Goal: Information Seeking & Learning: Learn about a topic

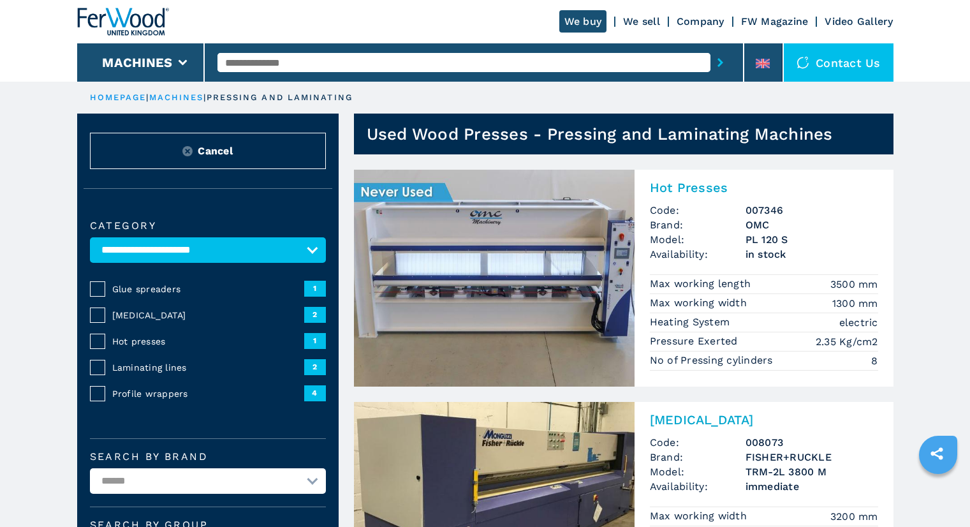
select select "**********"
click at [271, 70] on input "text" at bounding box center [463, 62] width 493 height 19
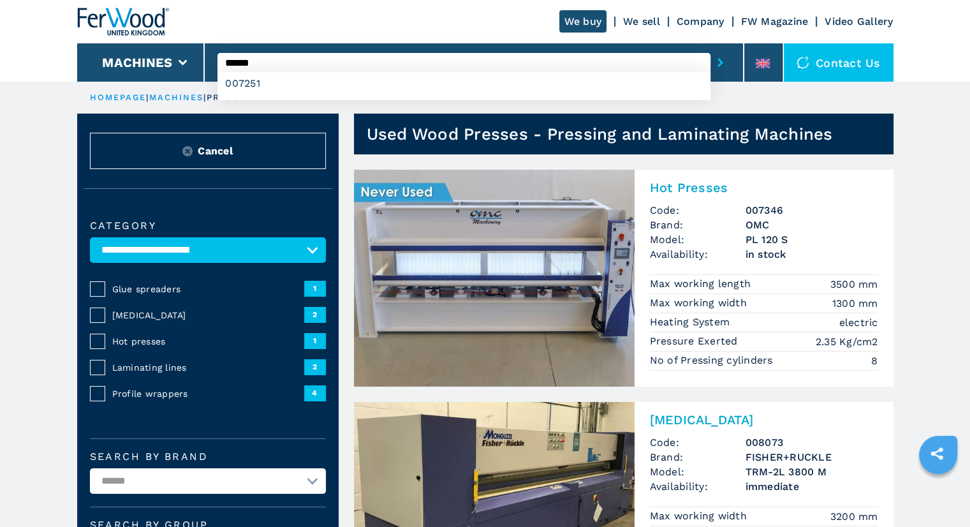
type input "******"
click at [711, 48] on button "submit-button" at bounding box center [721, 62] width 20 height 29
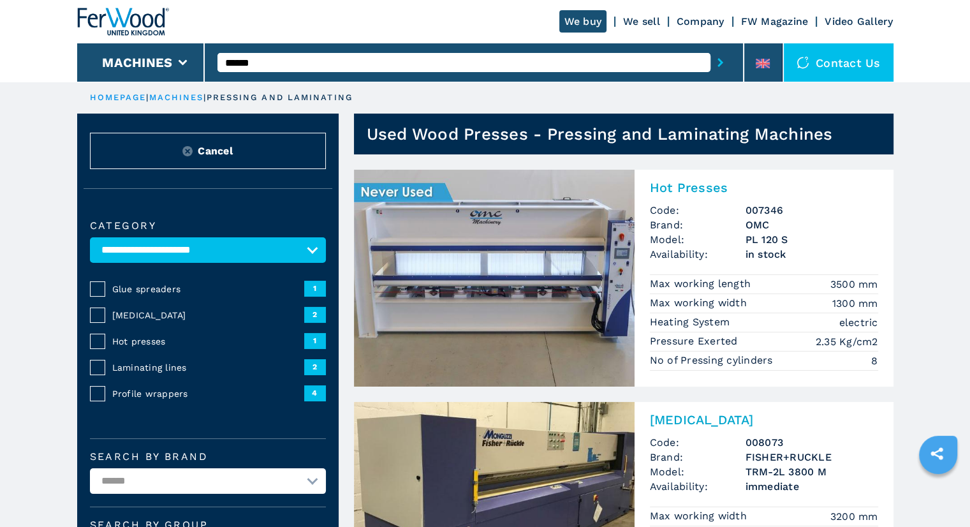
click at [711, 48] on button "submit-button" at bounding box center [721, 62] width 20 height 29
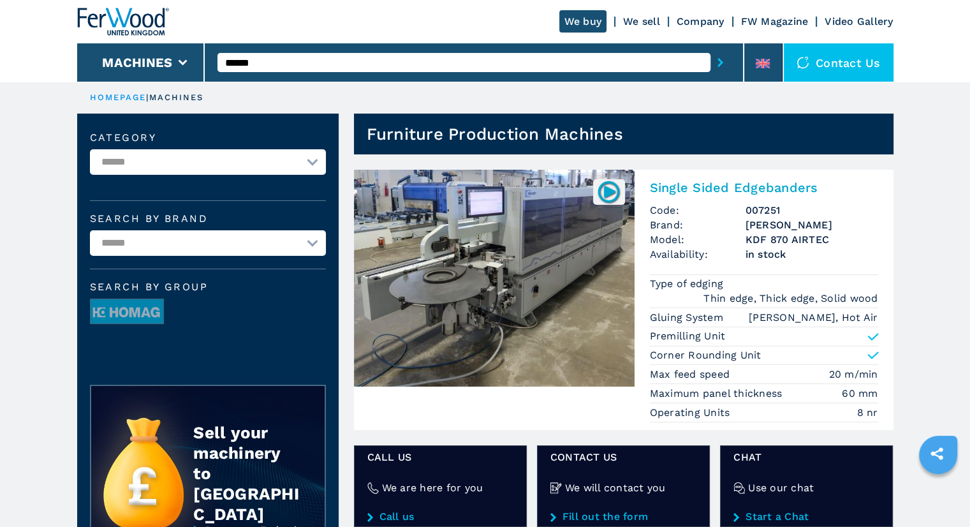
drag, startPoint x: 588, startPoint y: 314, endPoint x: 610, endPoint y: 321, distance: 23.0
click at [588, 314] on img at bounding box center [494, 278] width 281 height 217
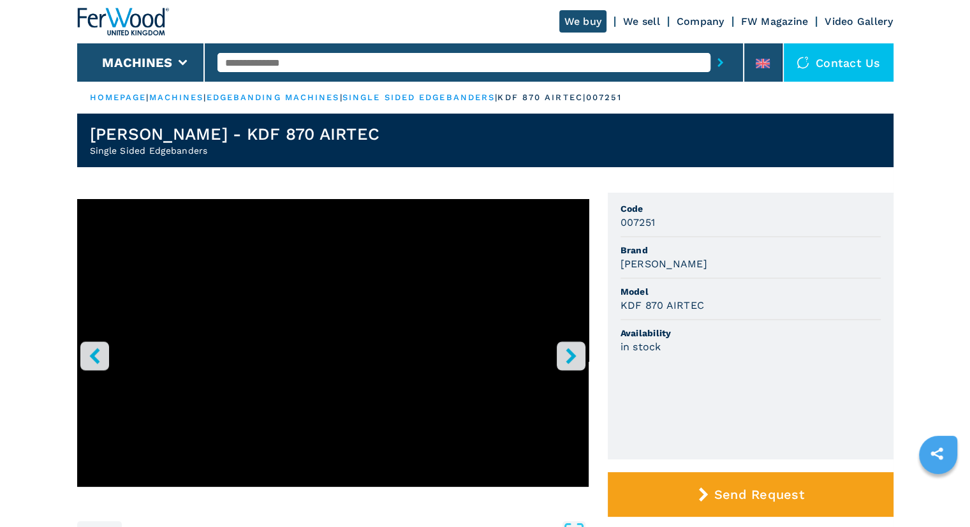
click at [570, 358] on icon "right-button" at bounding box center [571, 356] width 10 height 16
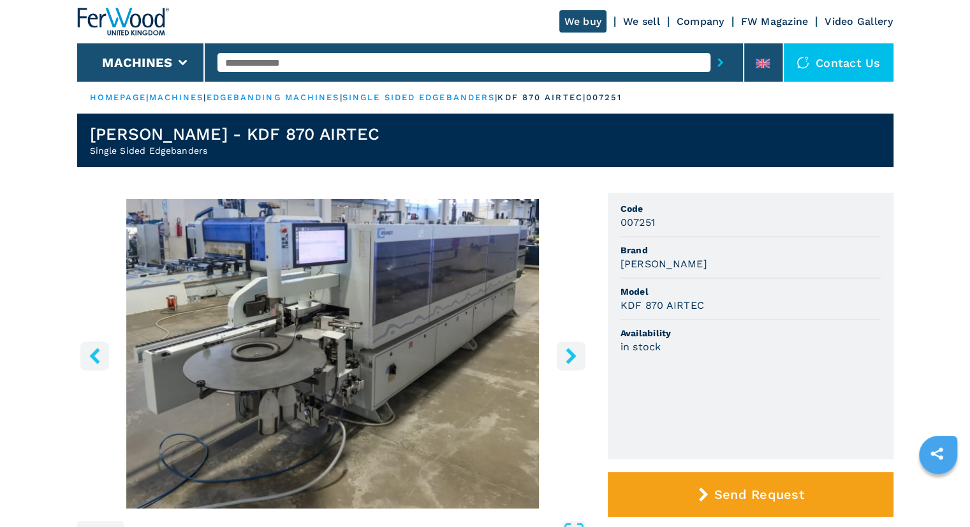
click at [570, 358] on icon "right-button" at bounding box center [571, 356] width 10 height 16
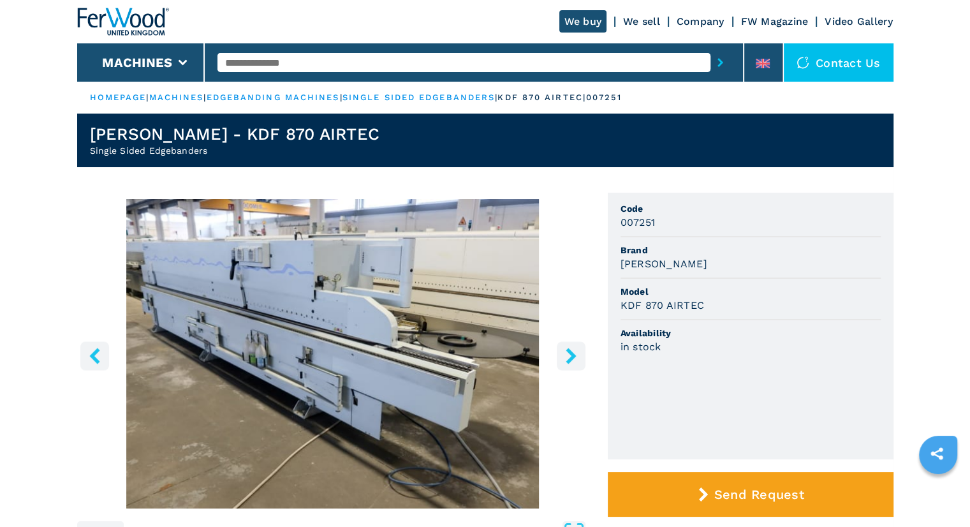
click at [570, 358] on icon "right-button" at bounding box center [571, 356] width 10 height 16
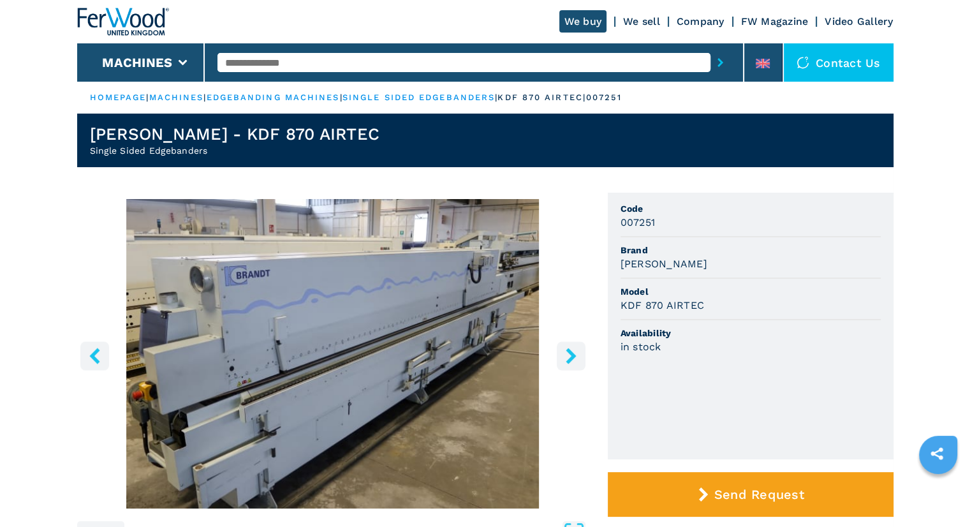
click at [570, 358] on icon "right-button" at bounding box center [571, 356] width 10 height 16
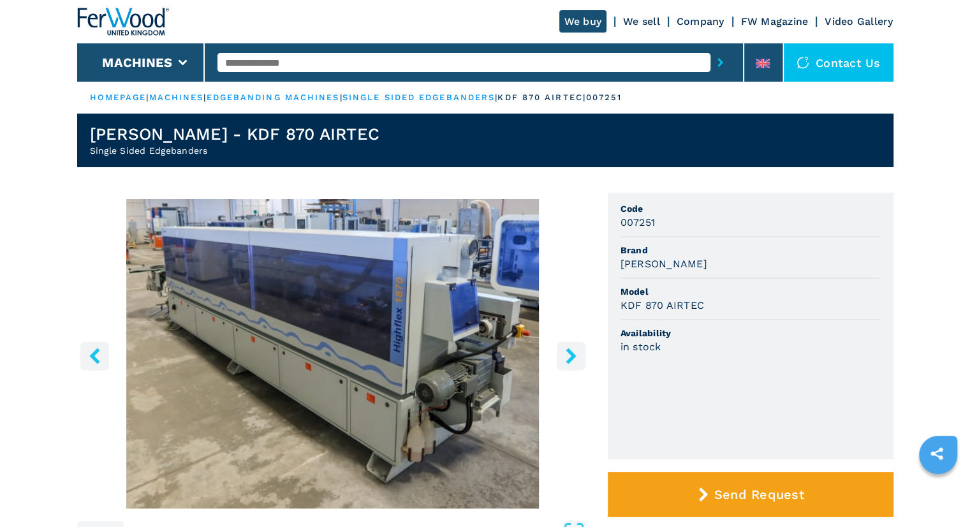
click at [570, 358] on icon "right-button" at bounding box center [571, 356] width 10 height 16
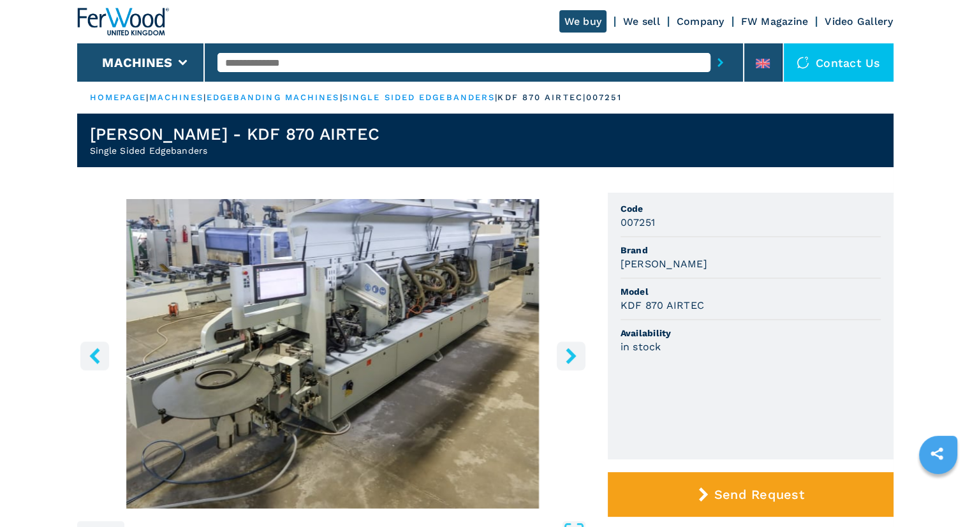
click at [570, 358] on icon "right-button" at bounding box center [571, 356] width 10 height 16
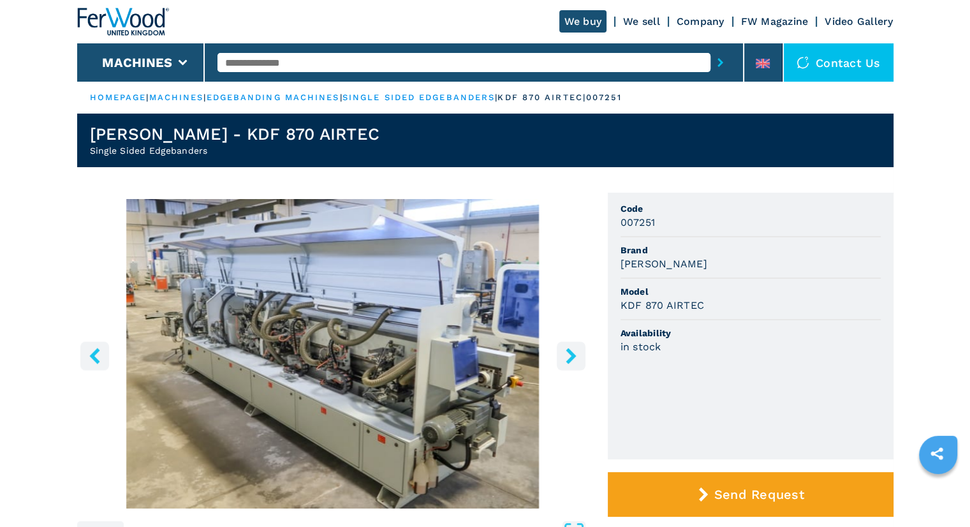
click at [570, 358] on icon "right-button" at bounding box center [571, 356] width 10 height 16
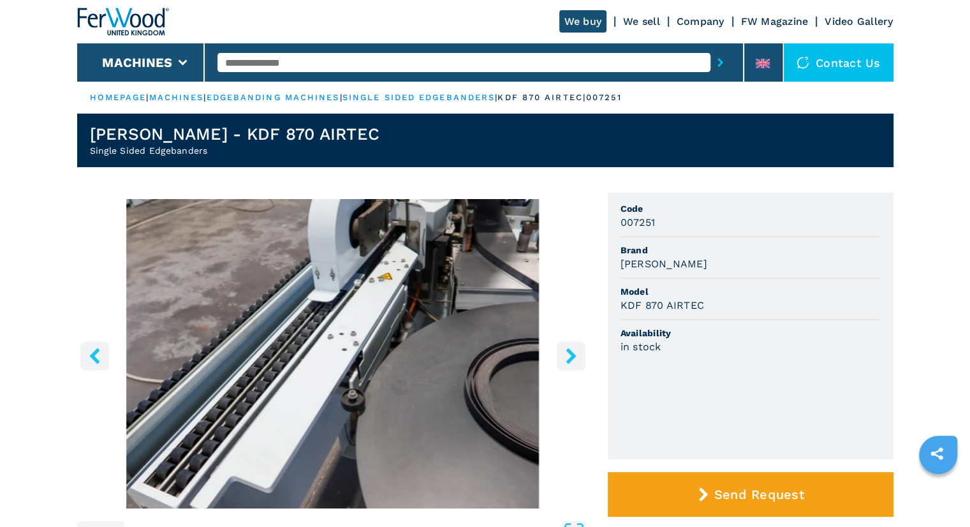
click at [570, 358] on icon "right-button" at bounding box center [571, 356] width 10 height 16
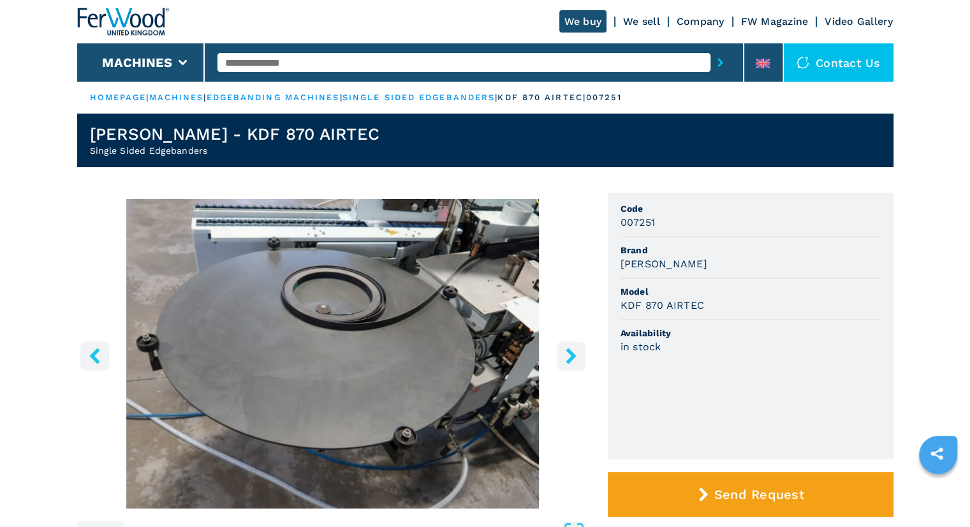
click at [570, 358] on icon "right-button" at bounding box center [571, 356] width 10 height 16
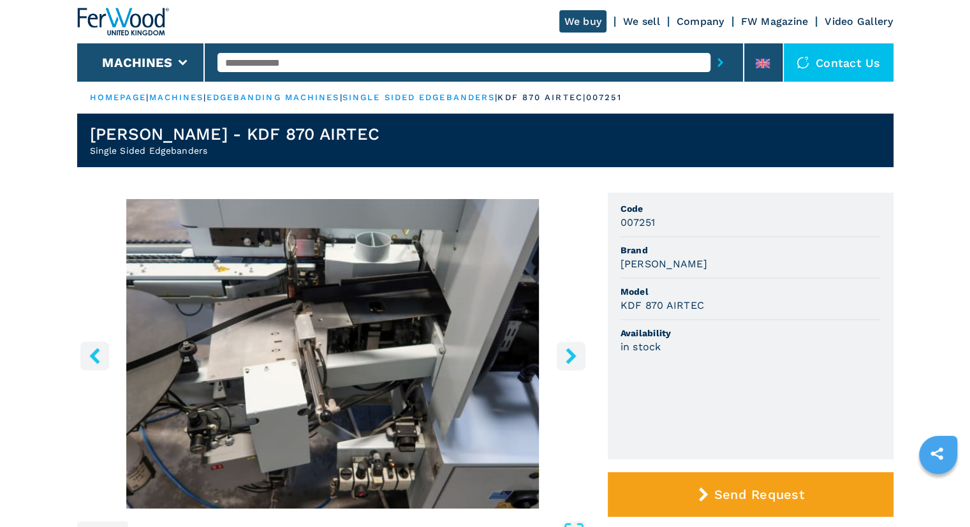
click at [570, 358] on icon "right-button" at bounding box center [571, 356] width 10 height 16
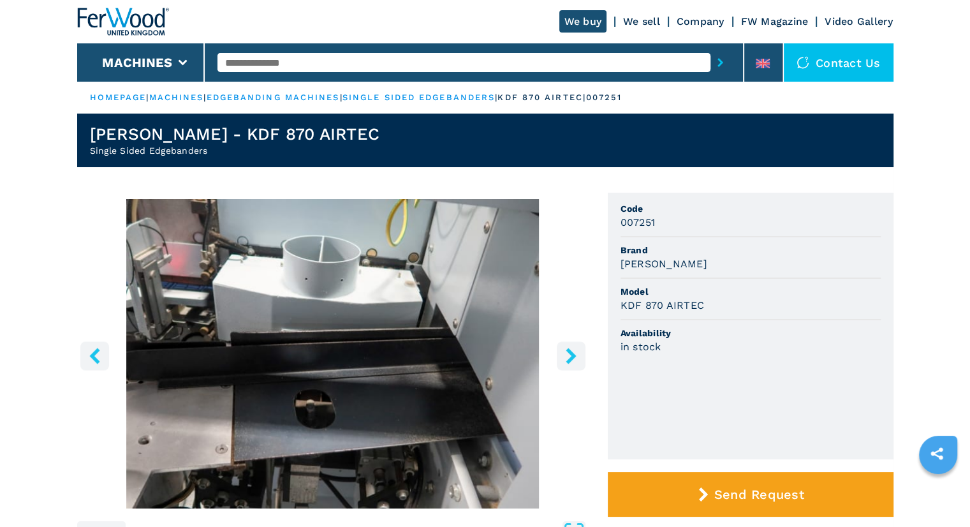
click at [570, 358] on icon "right-button" at bounding box center [571, 356] width 10 height 16
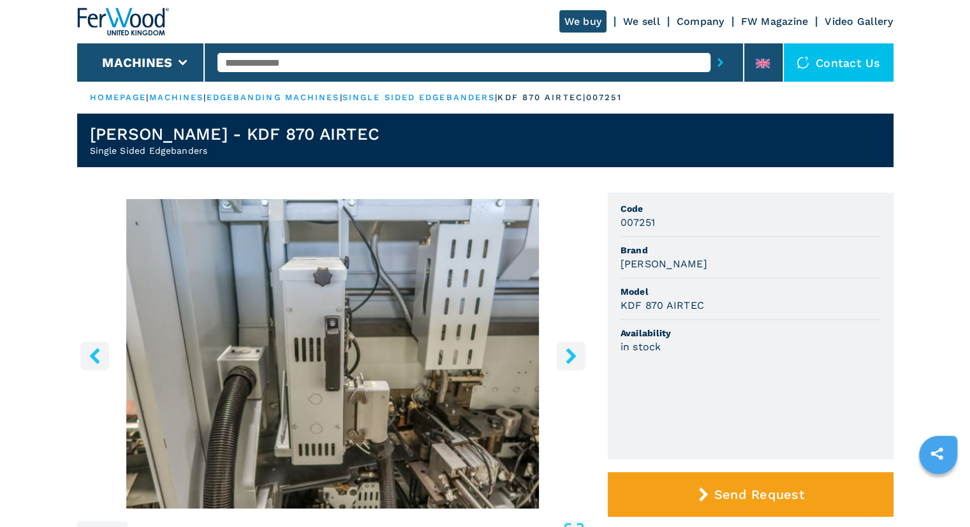
click at [570, 358] on icon "right-button" at bounding box center [571, 356] width 10 height 16
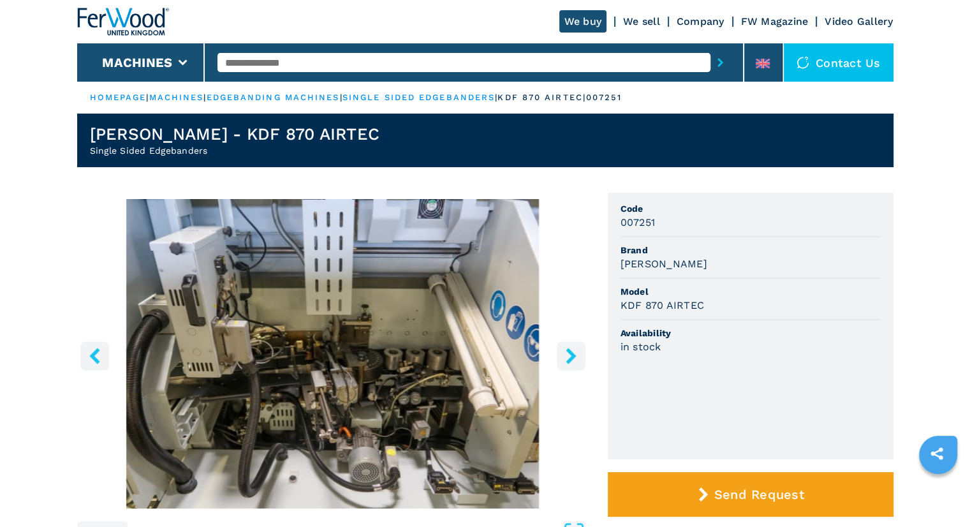
click at [570, 358] on icon "right-button" at bounding box center [571, 356] width 10 height 16
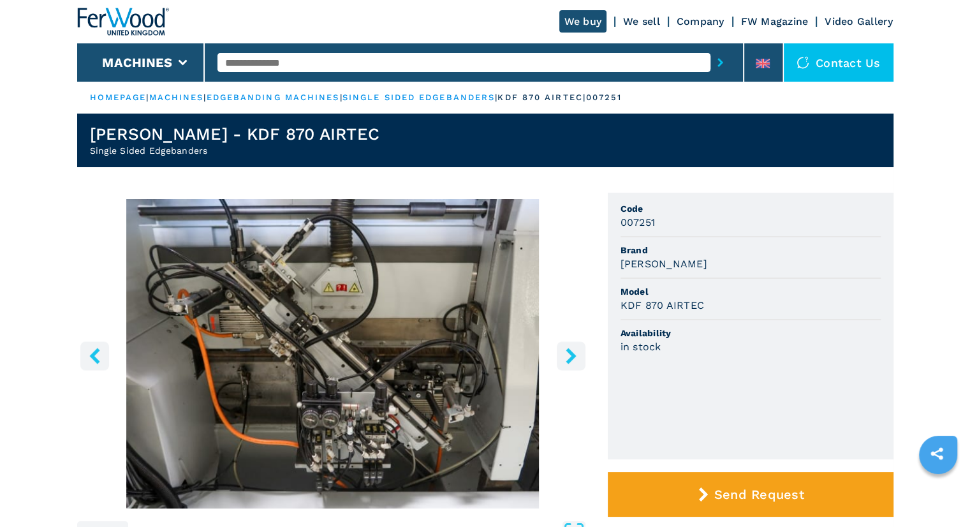
click at [570, 358] on icon "right-button" at bounding box center [571, 356] width 10 height 16
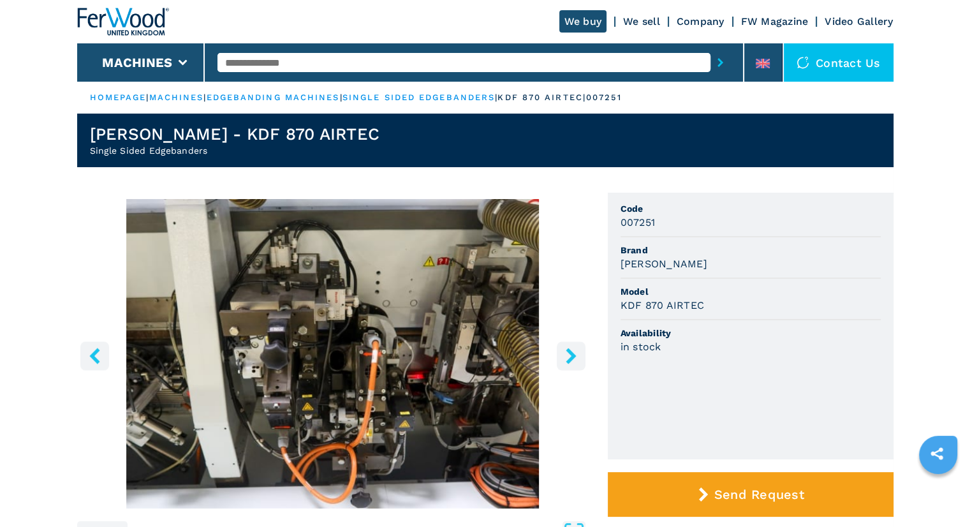
click at [570, 358] on icon "right-button" at bounding box center [571, 356] width 10 height 16
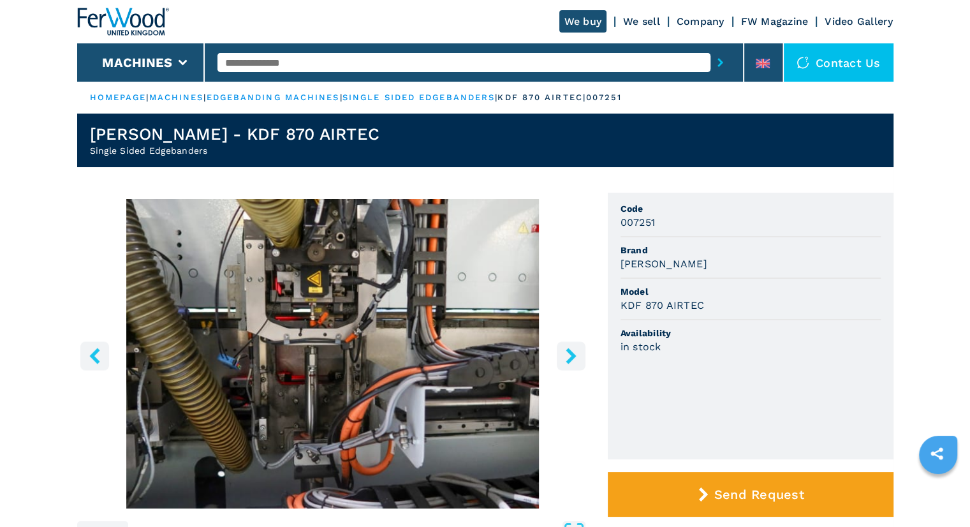
click at [570, 358] on icon "right-button" at bounding box center [571, 356] width 10 height 16
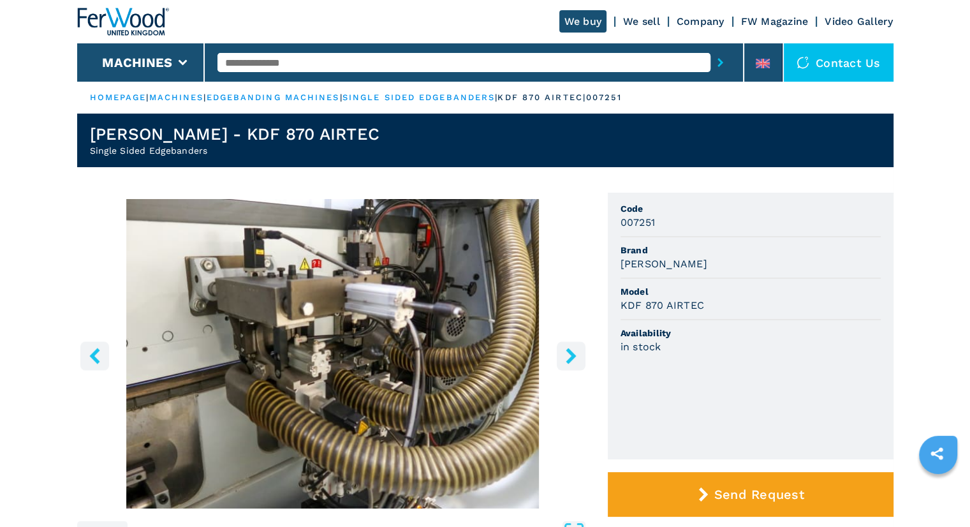
click at [570, 358] on icon "right-button" at bounding box center [571, 356] width 10 height 16
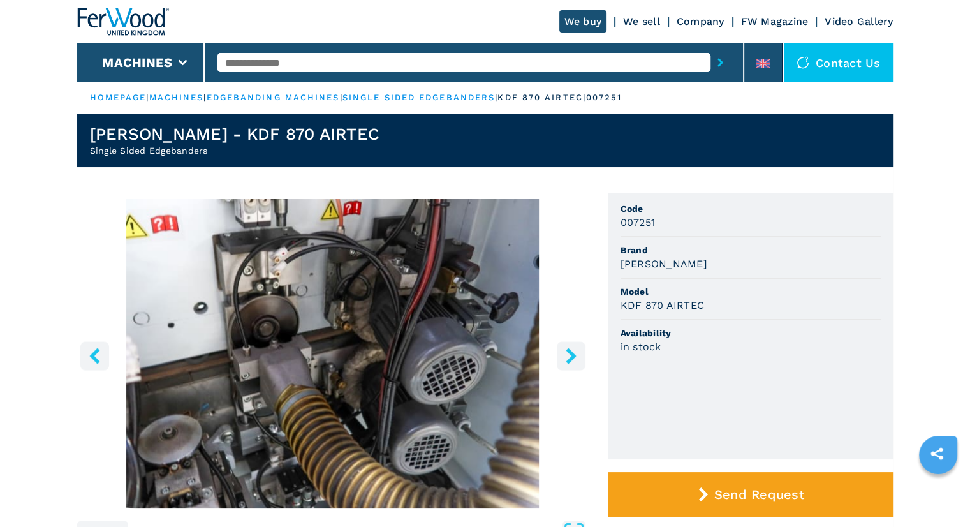
click at [570, 358] on icon "right-button" at bounding box center [571, 356] width 10 height 16
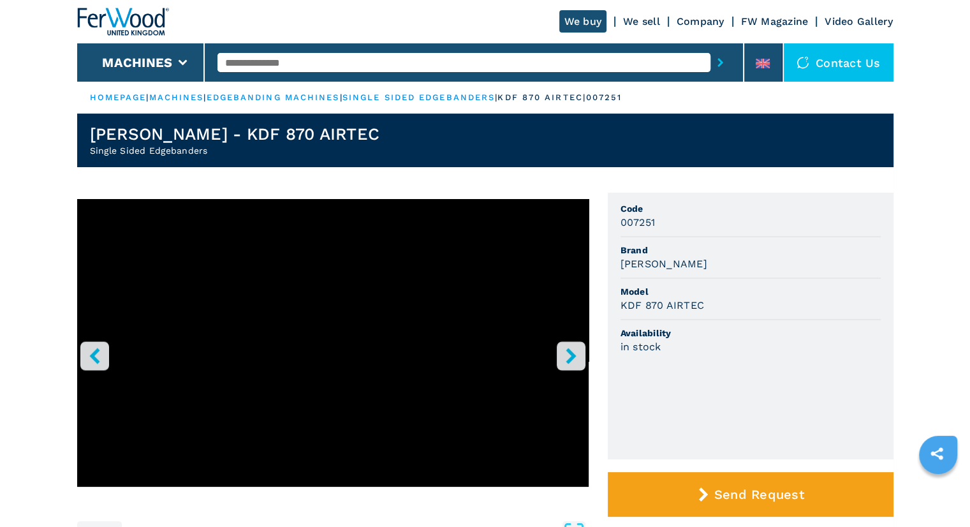
scroll to position [212, 0]
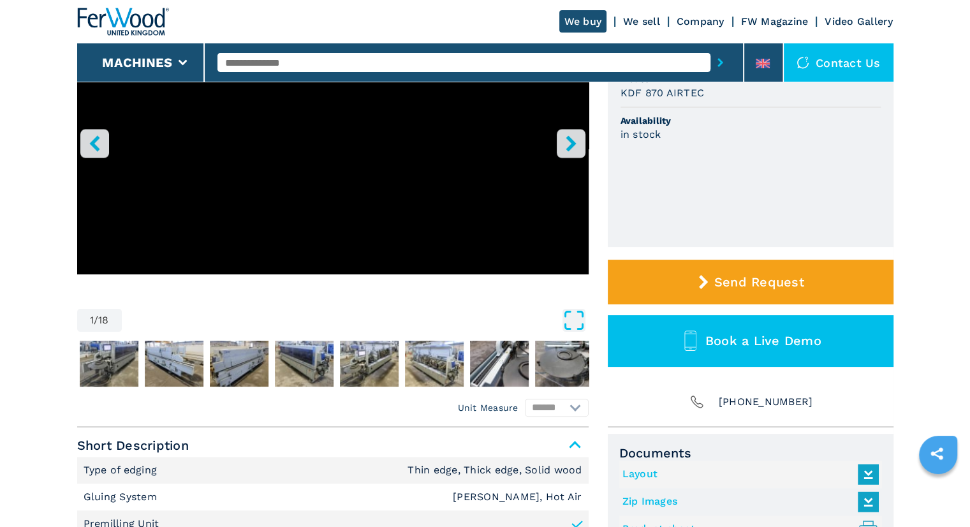
click at [579, 321] on icon "Open Fullscreen" at bounding box center [574, 320] width 23 height 23
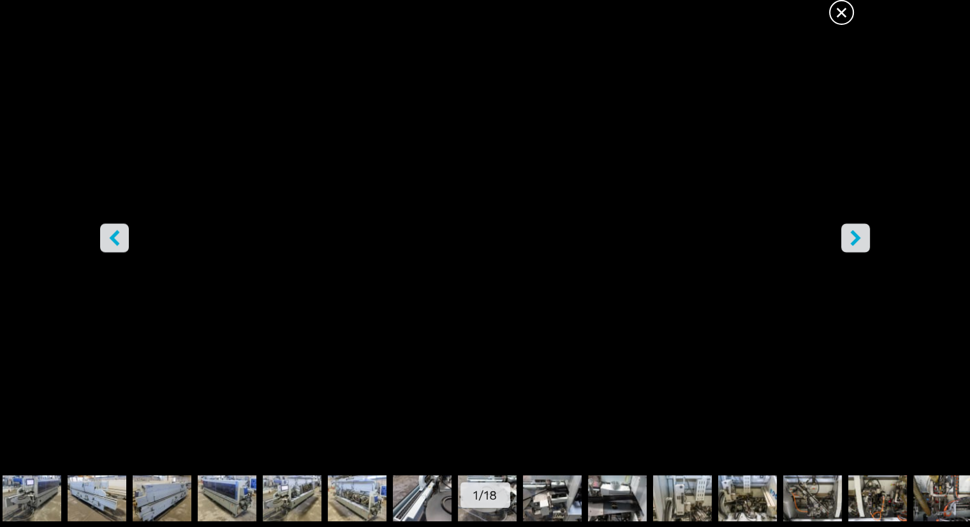
scroll to position [425, 0]
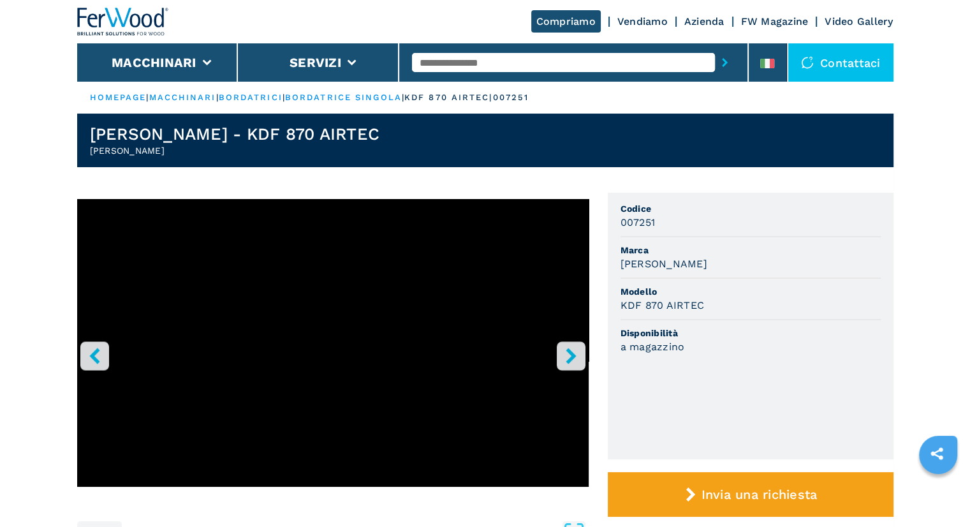
scroll to position [212, 0]
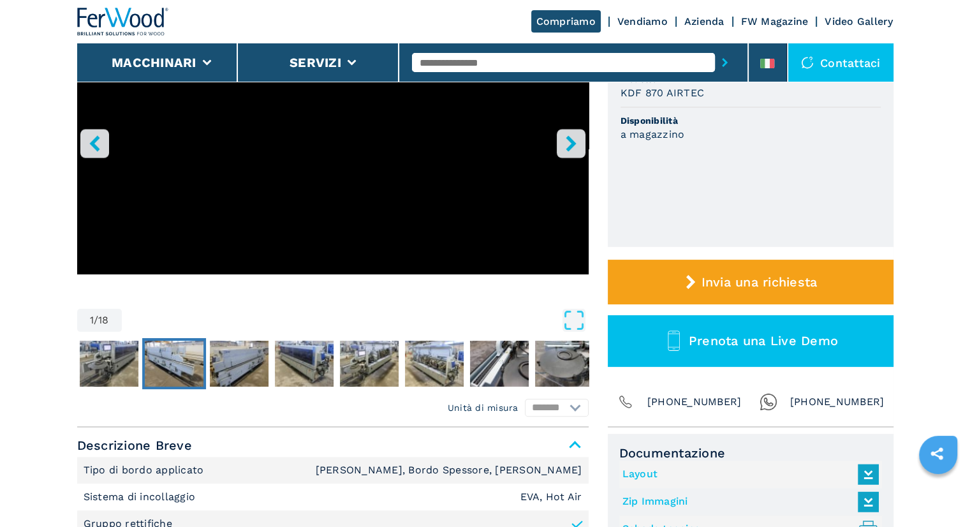
click at [175, 365] on img "Go to Slide 3" at bounding box center [174, 364] width 59 height 46
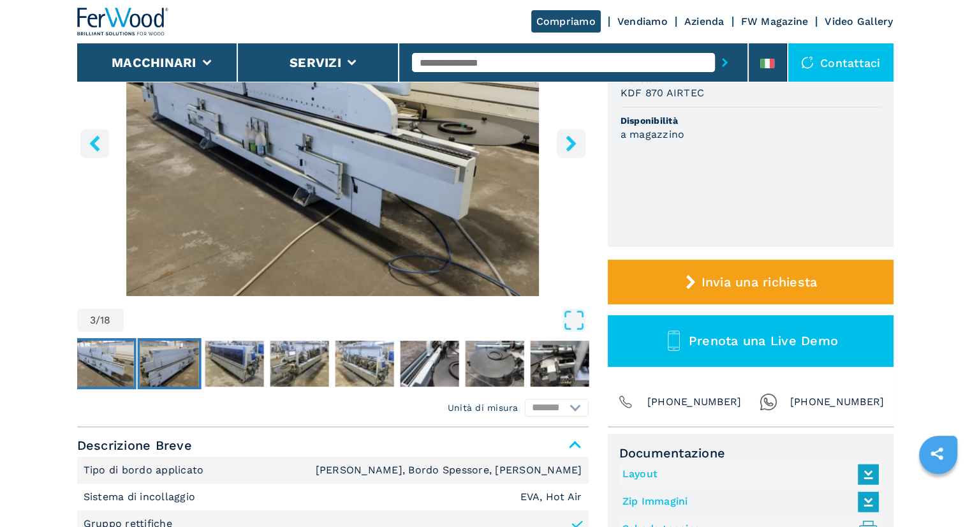
click at [170, 357] on img "Go to Slide 4" at bounding box center [169, 364] width 59 height 46
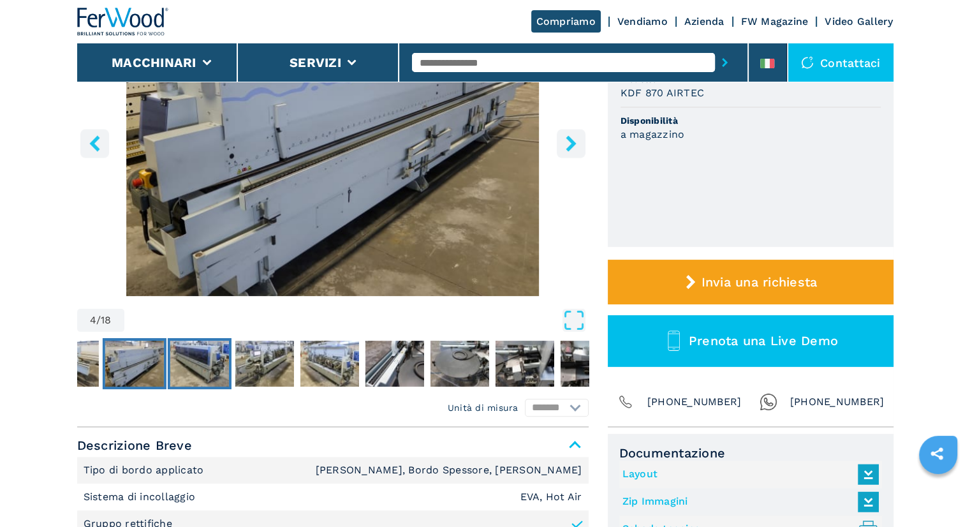
click at [203, 353] on img "Go to Slide 5" at bounding box center [199, 364] width 59 height 46
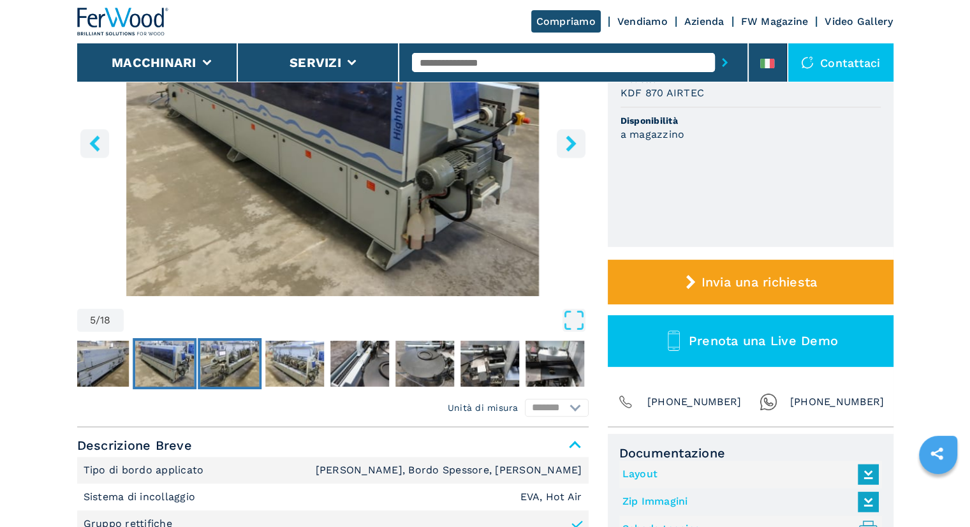
click at [241, 372] on img "Go to Slide 6" at bounding box center [229, 364] width 59 height 46
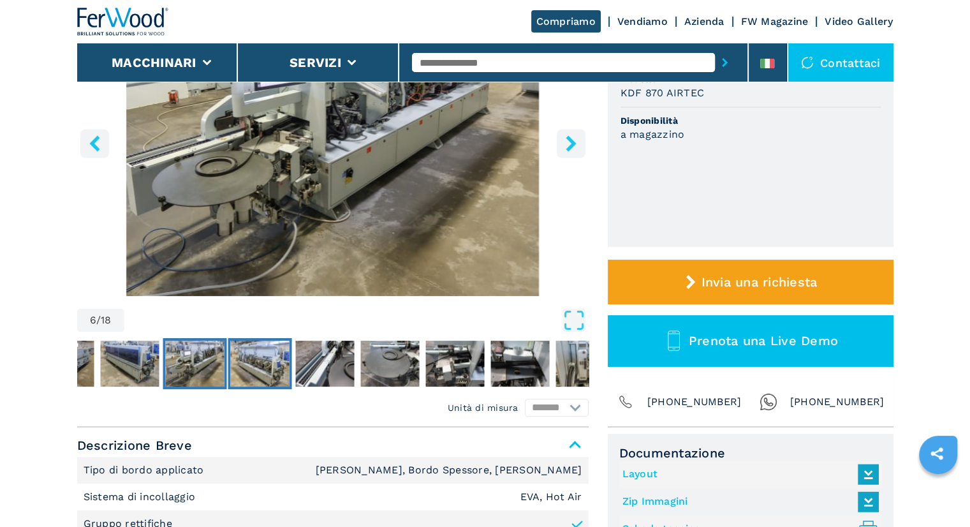
click at [252, 363] on img "Go to Slide 7" at bounding box center [259, 364] width 59 height 46
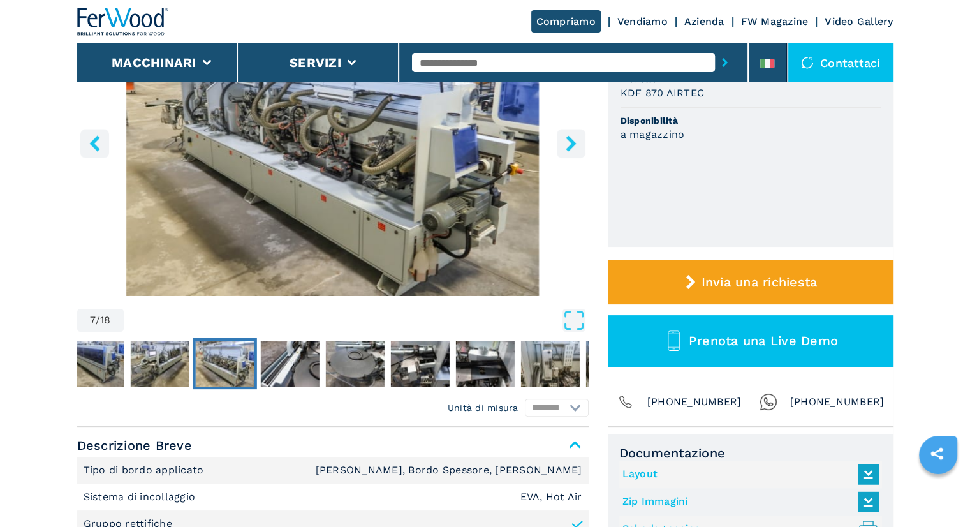
scroll to position [0, 0]
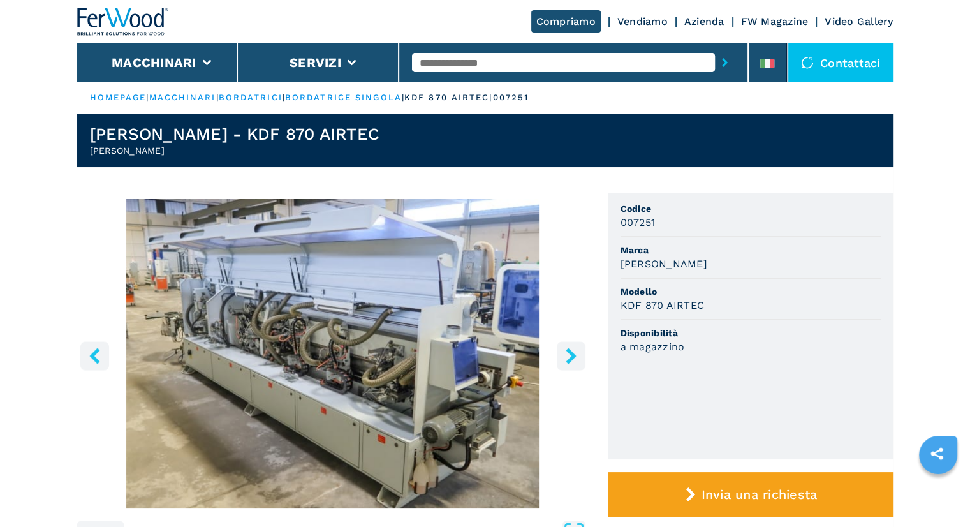
click at [588, 361] on div "7 / 18 Unità di misura ******* ********* Codice 007251 [PERSON_NAME] Modello KD…" at bounding box center [485, 416] width 816 height 447
click at [575, 361] on icon "right-button" at bounding box center [571, 356] width 16 height 16
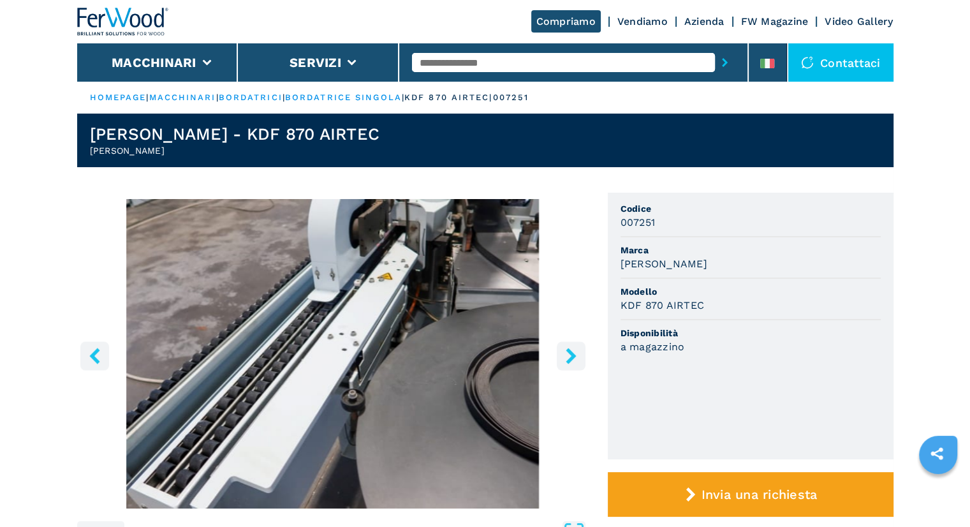
click at [102, 351] on button "left-button" at bounding box center [94, 355] width 29 height 29
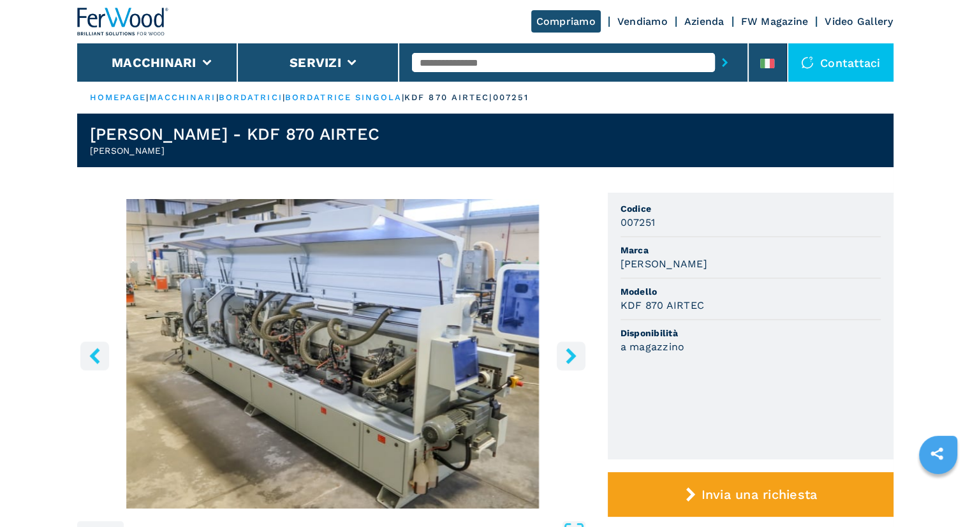
scroll to position [212, 0]
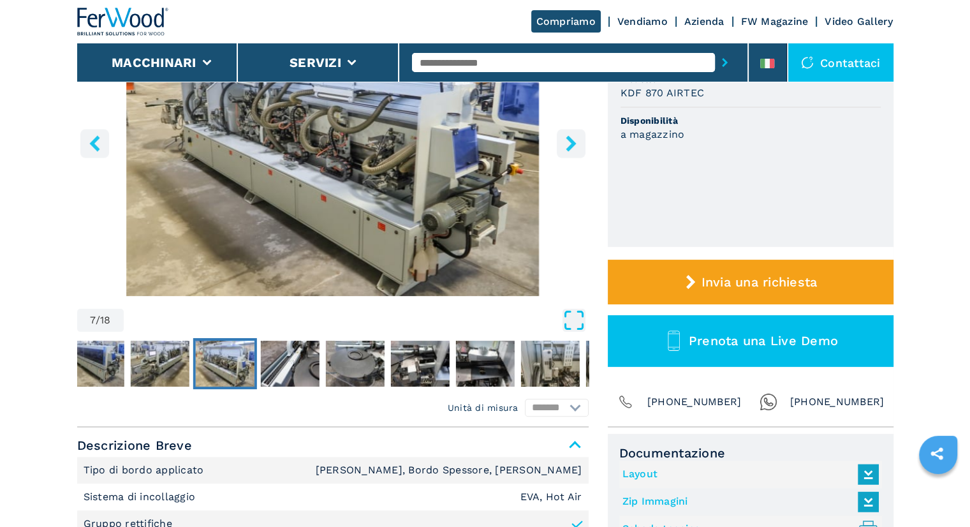
click at [570, 320] on icon "Open Fullscreen" at bounding box center [574, 320] width 23 height 23
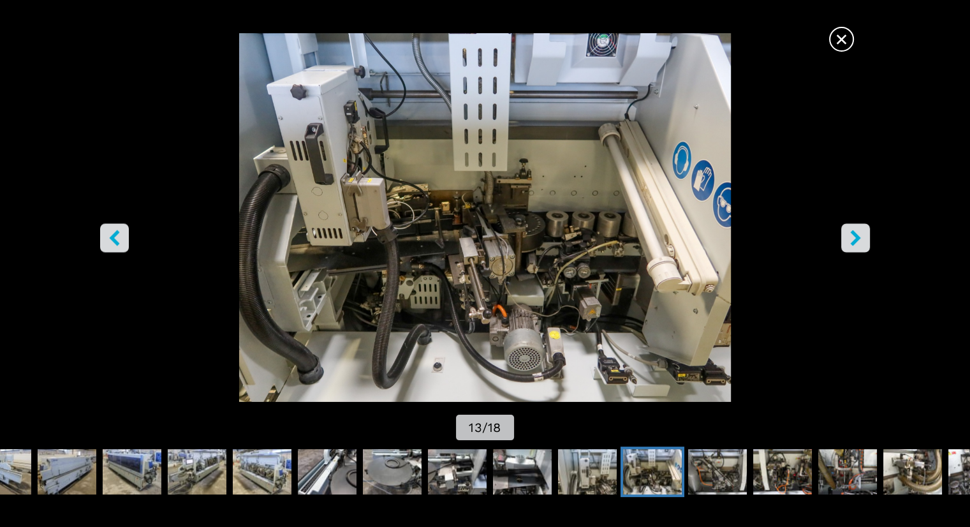
click at [837, 37] on span "×" at bounding box center [841, 37] width 22 height 22
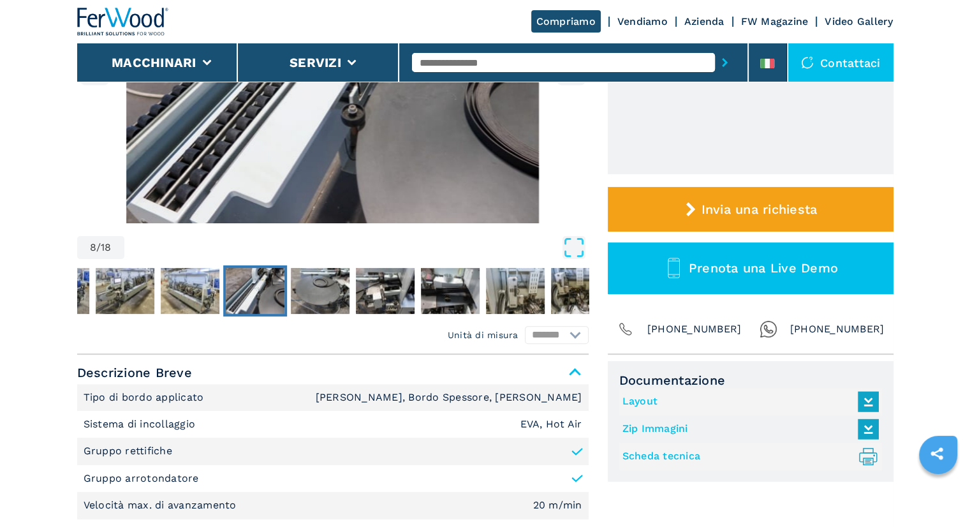
scroll to position [67, 0]
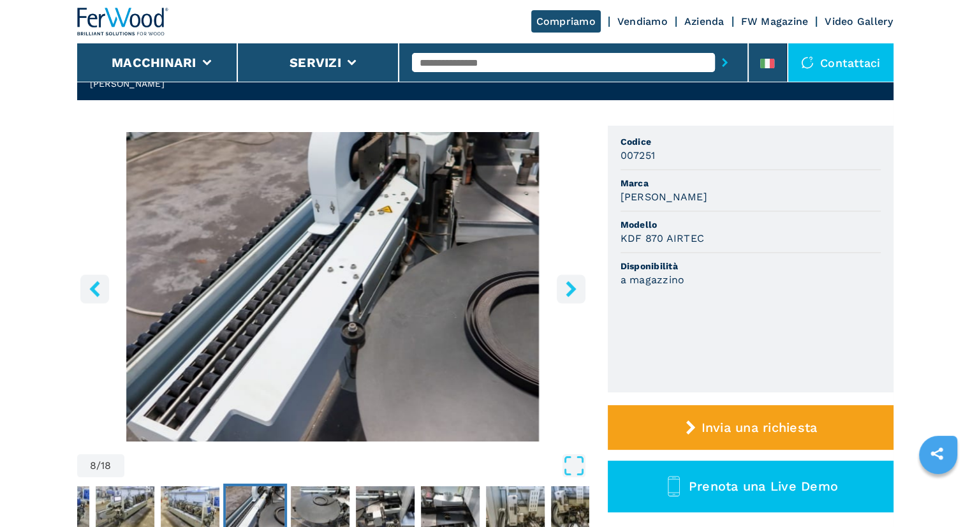
click at [94, 293] on icon "left-button" at bounding box center [95, 289] width 16 height 16
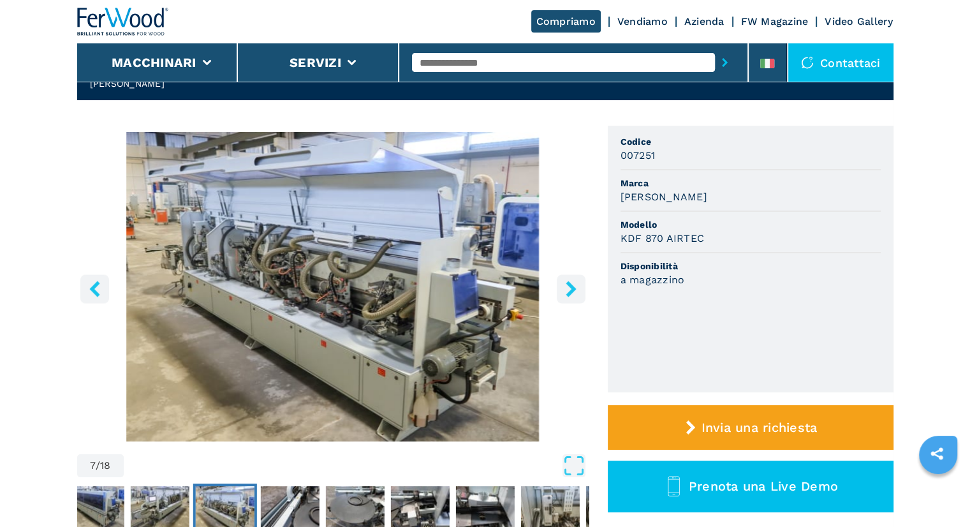
click at [94, 293] on icon "left-button" at bounding box center [95, 289] width 16 height 16
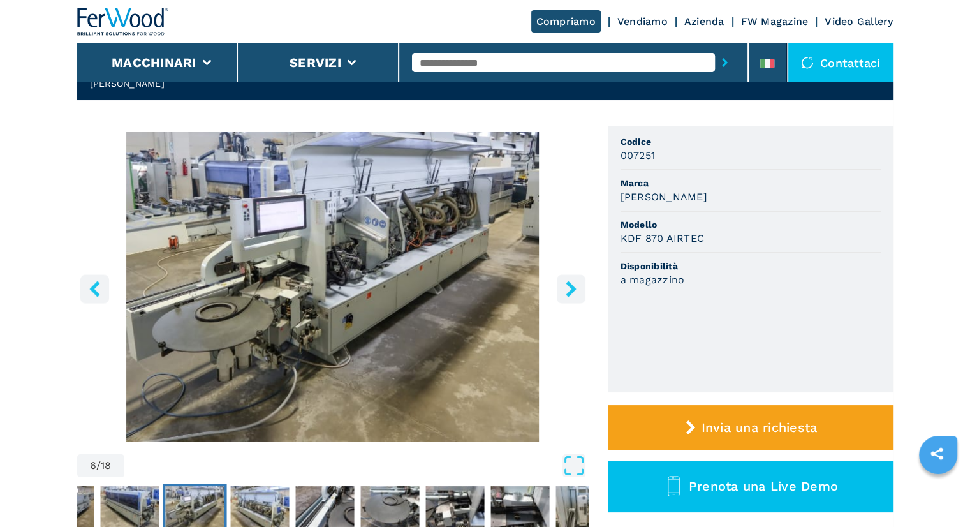
click at [94, 293] on icon "left-button" at bounding box center [95, 289] width 16 height 16
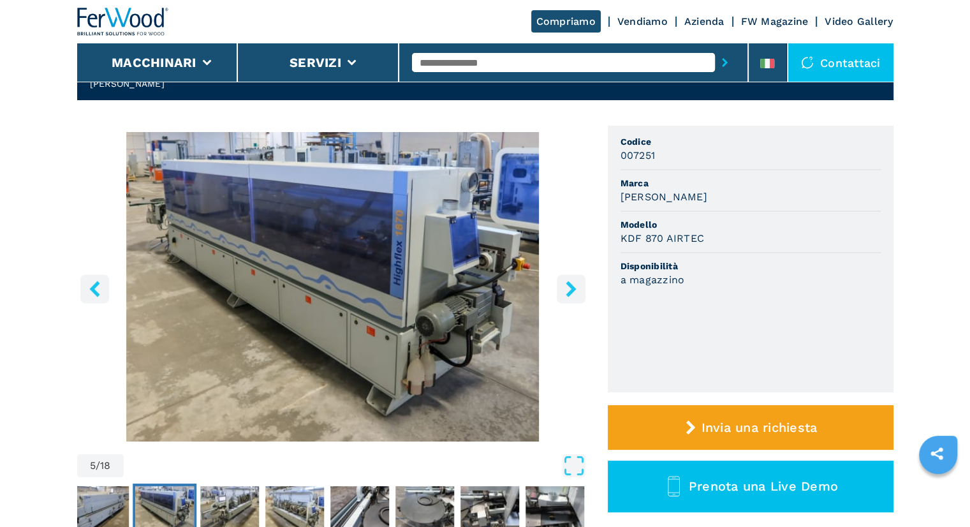
click at [94, 293] on icon "left-button" at bounding box center [95, 289] width 16 height 16
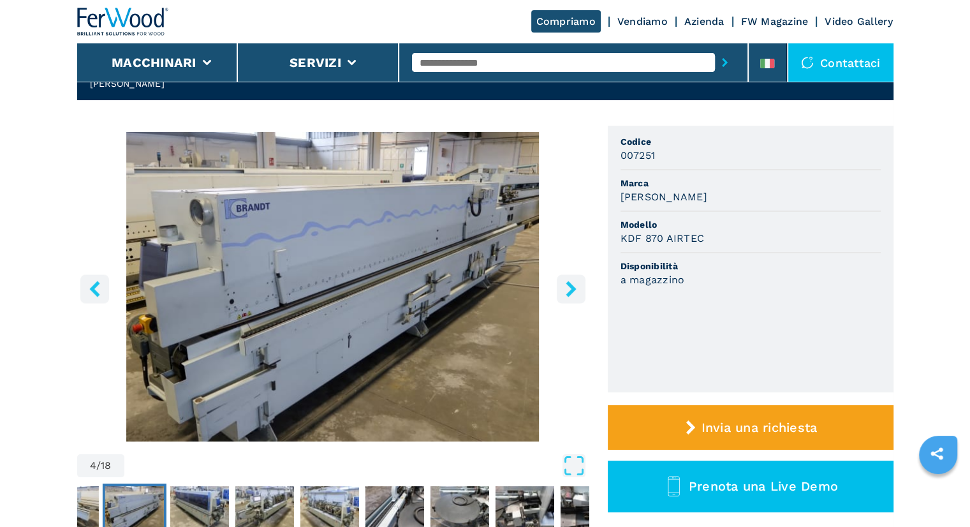
click at [94, 293] on icon "left-button" at bounding box center [95, 289] width 16 height 16
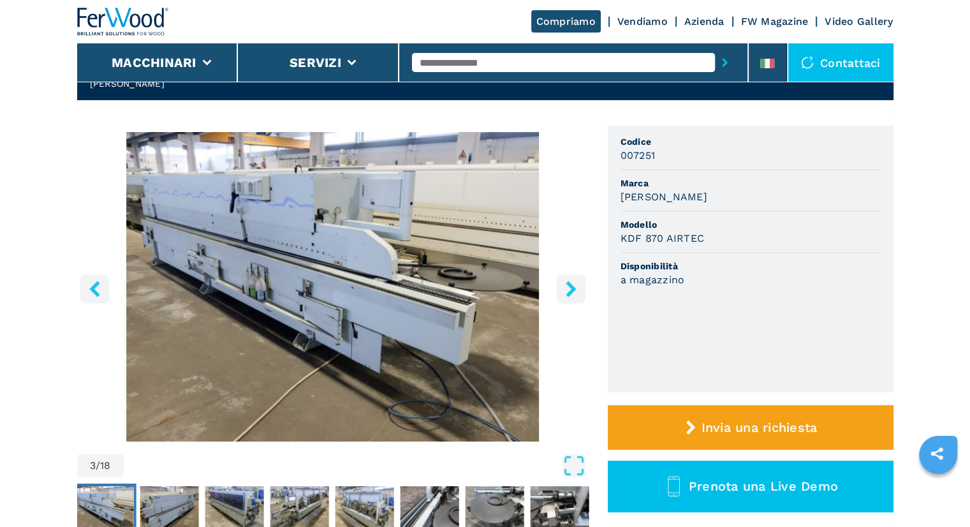
click at [94, 293] on icon "left-button" at bounding box center [95, 289] width 16 height 16
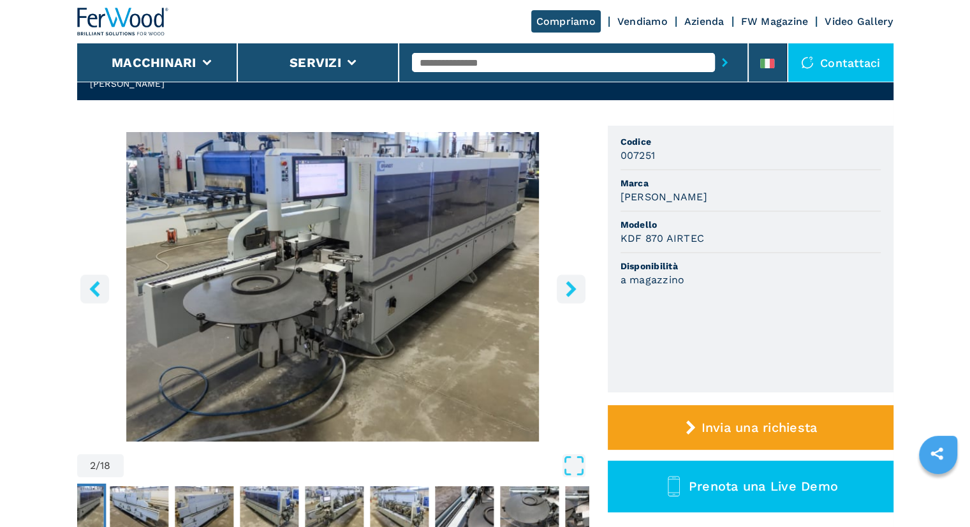
click at [94, 293] on icon "left-button" at bounding box center [95, 289] width 16 height 16
